Goal: Obtain resource: Download file/media

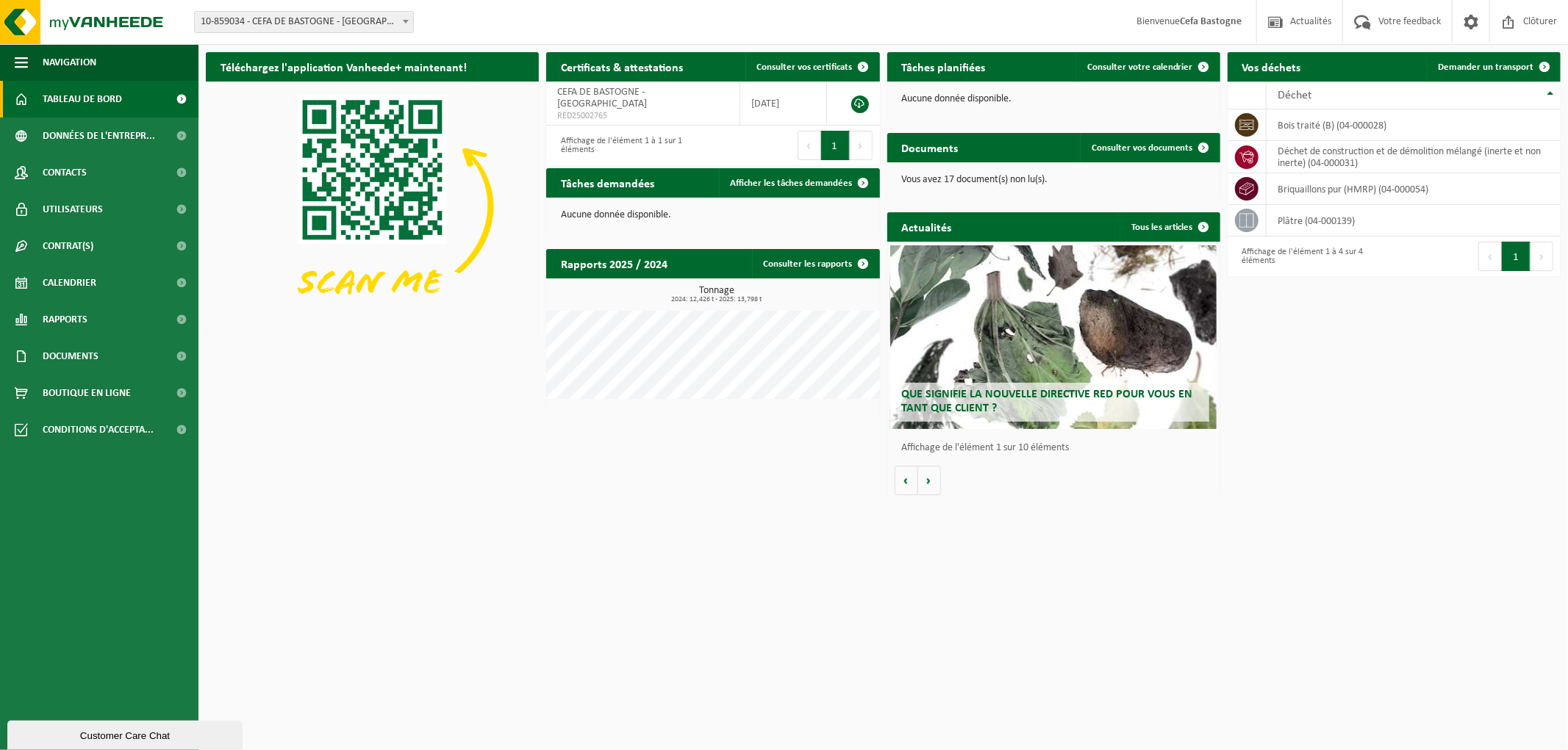
click at [928, 177] on p "Vous avez 17 document(s) non lu(s)." at bounding box center [1053, 180] width 304 height 10
click at [1173, 143] on span "Consulter vos documents" at bounding box center [1142, 148] width 101 height 10
click at [1296, 86] on th "Déchet" at bounding box center [1413, 95] width 294 height 28
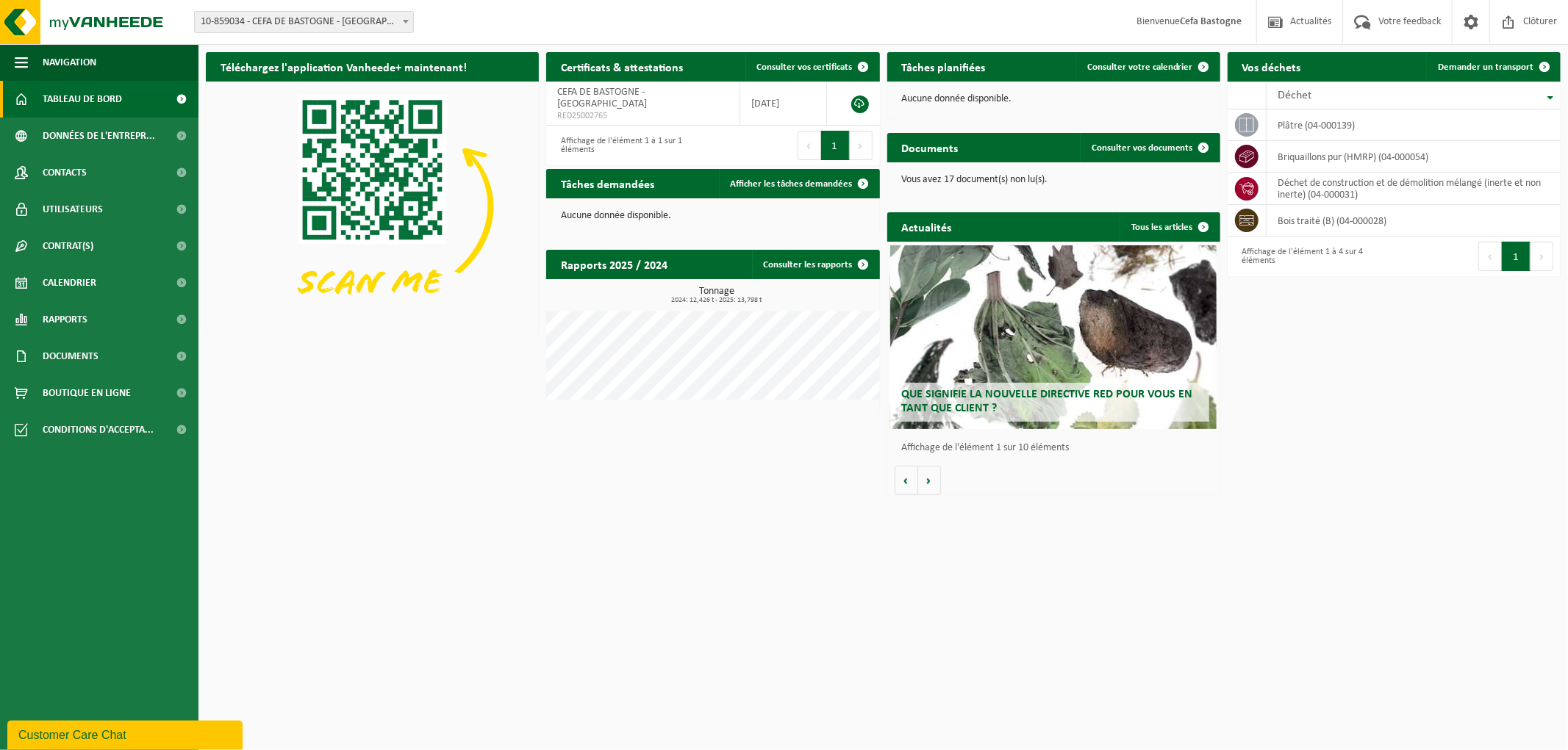
drag, startPoint x: 1257, startPoint y: 748, endPoint x: 1402, endPoint y: 741, distance: 145.2
click at [1402, 741] on html "Site: 10-859034 - CEFA DE BASTOGNE - BASTOGNE 10-859034 - CEFA DE BASTOGNE - BA…" at bounding box center [784, 375] width 1568 height 750
drag, startPoint x: 253, startPoint y: 739, endPoint x: 402, endPoint y: 739, distance: 149.0
click at [402, 739] on html "Site: 10-859034 - CEFA DE BASTOGNE - BASTOGNE 10-859034 - CEFA DE BASTOGNE - BA…" at bounding box center [784, 375] width 1568 height 750
click at [1247, 221] on icon at bounding box center [1247, 220] width 15 height 10
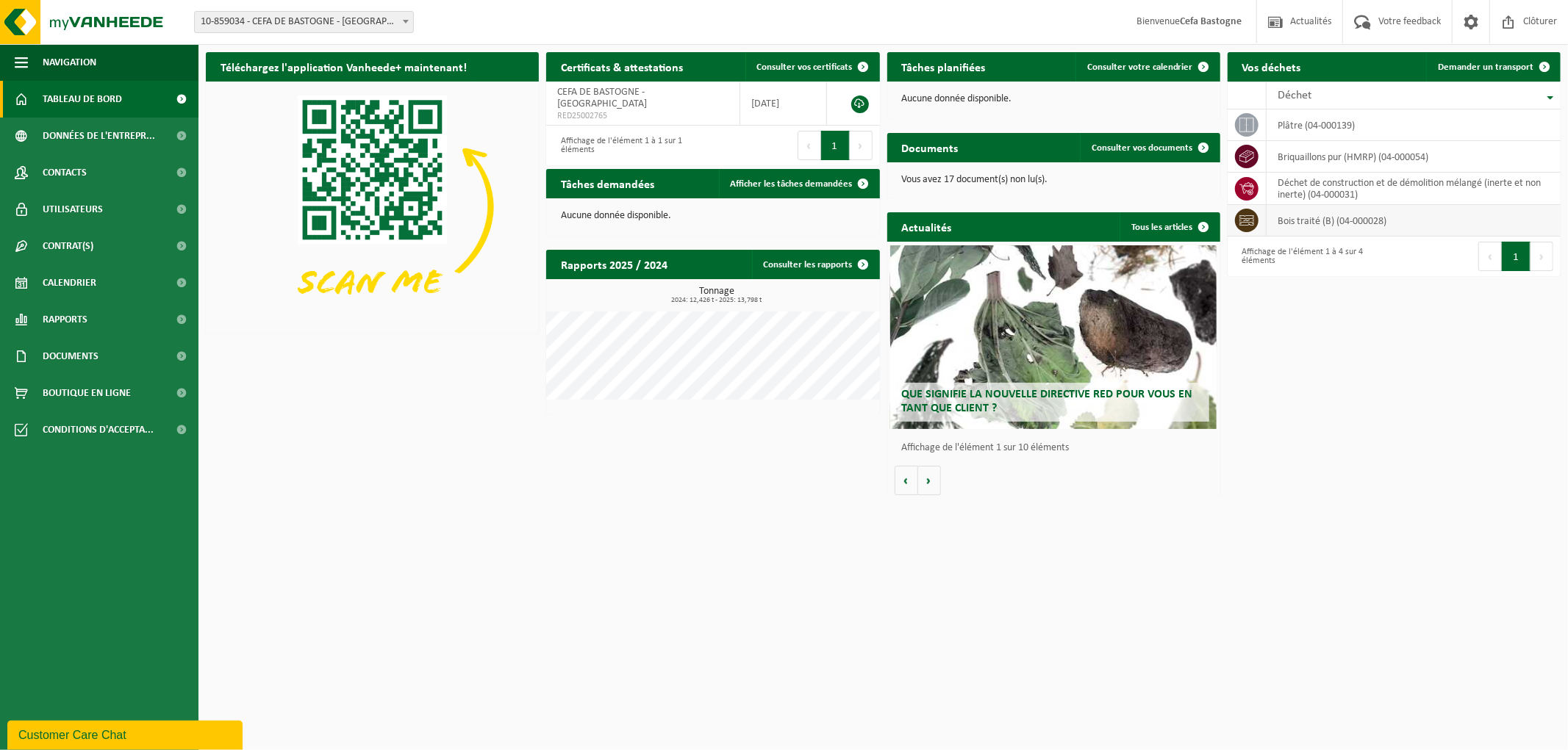
click at [1247, 221] on icon at bounding box center [1247, 220] width 15 height 10
click at [1340, 219] on td "bois traité (B) (04-000028)" at bounding box center [1413, 220] width 294 height 32
click at [1553, 96] on th "Déchet" at bounding box center [1413, 95] width 294 height 28
click at [803, 60] on link "Consulter vos certificats" at bounding box center [811, 67] width 133 height 29
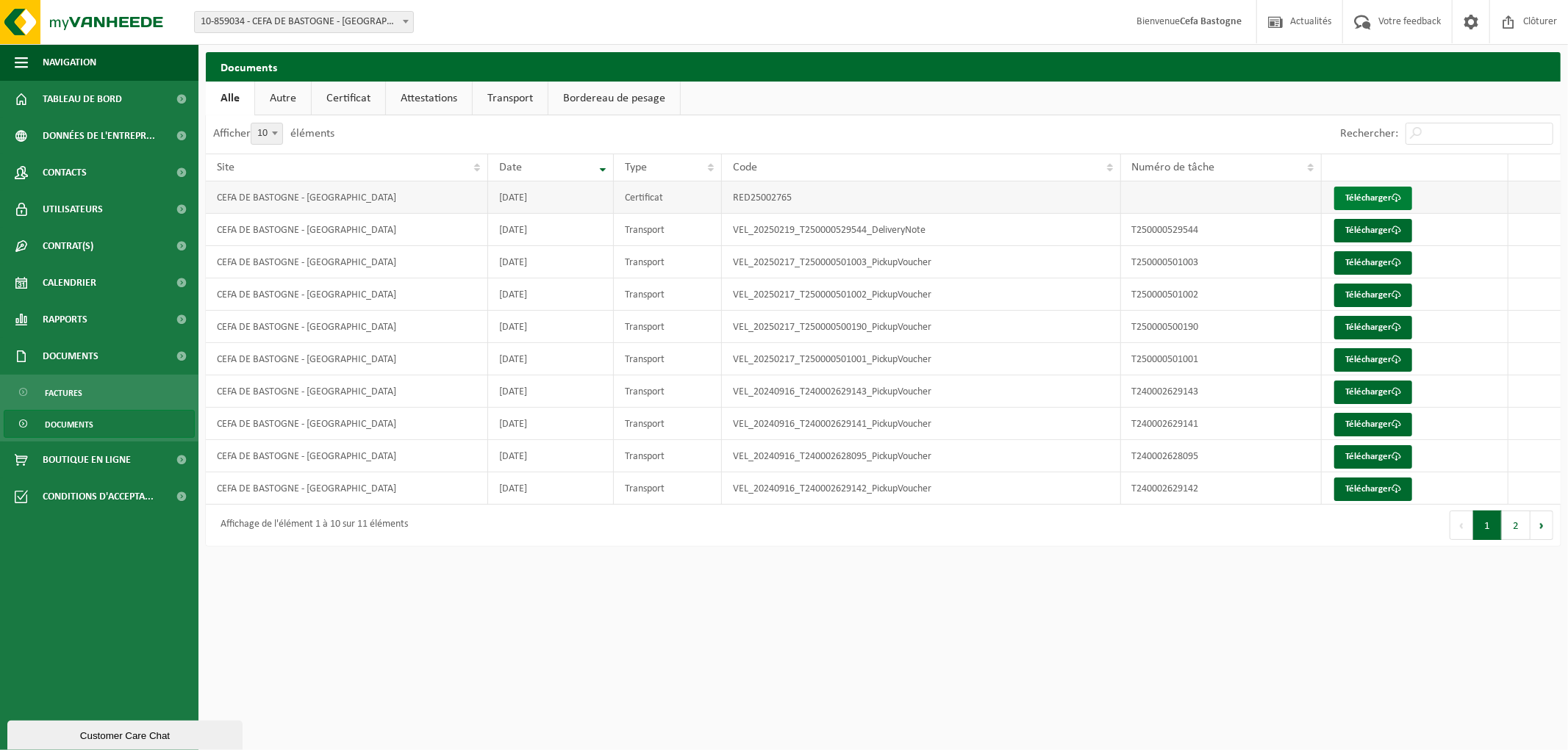
click at [1369, 192] on link "Télécharger" at bounding box center [1373, 198] width 78 height 23
